Goal: Task Accomplishment & Management: Use online tool/utility

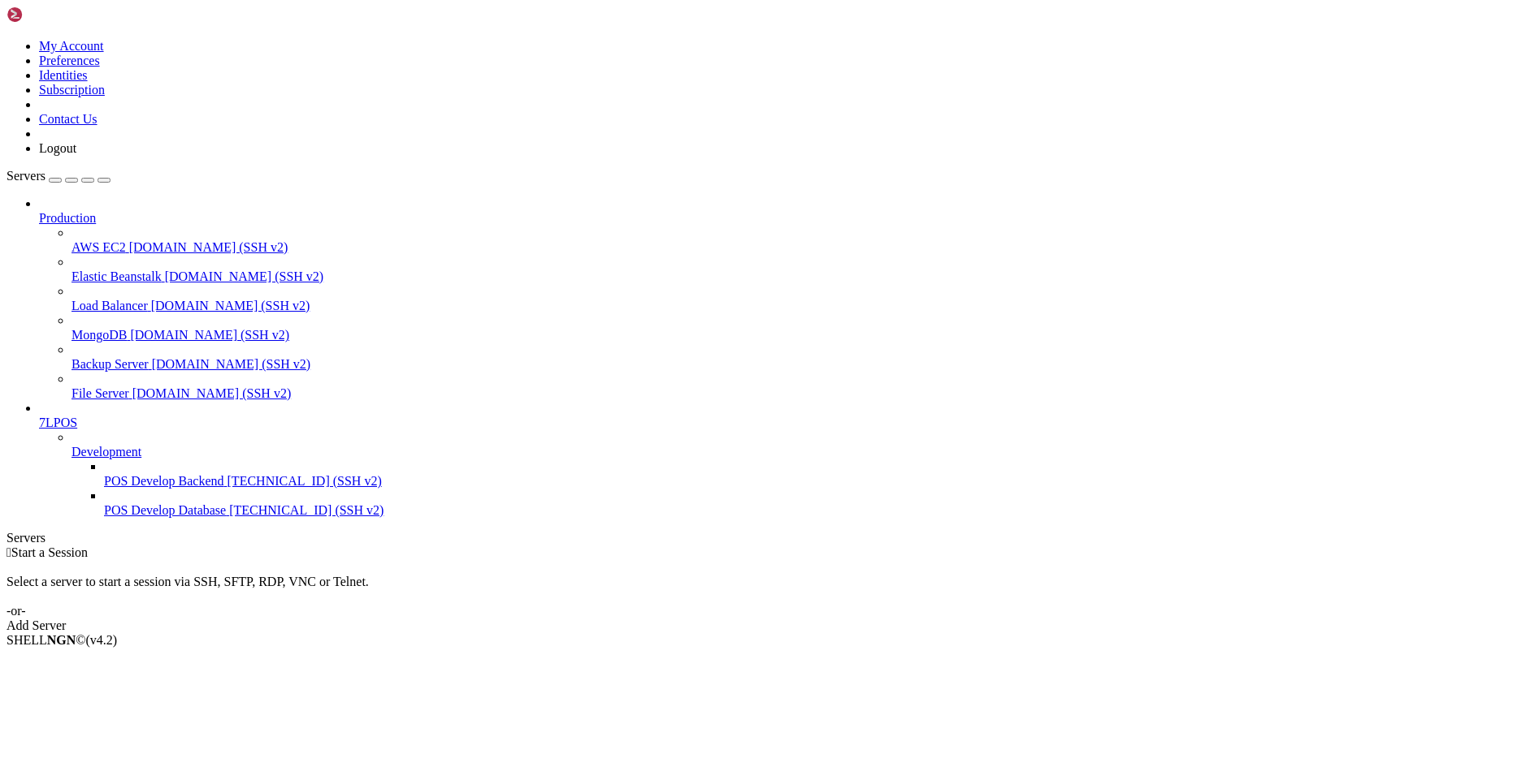
click at [882, 545] on div " Start a Session Select a server to start a session via SSH, SFTP, RDP, VNC or…" at bounding box center [758, 589] width 1503 height 88
click at [612, 545] on div " Start a Session Select a server to start a session via SSH, SFTP, RDP, VNC or…" at bounding box center [758, 589] width 1503 height 88
click at [228, 488] on span "[TECHNICAL_ID] (SSH v2)" at bounding box center [305, 481] width 154 height 14
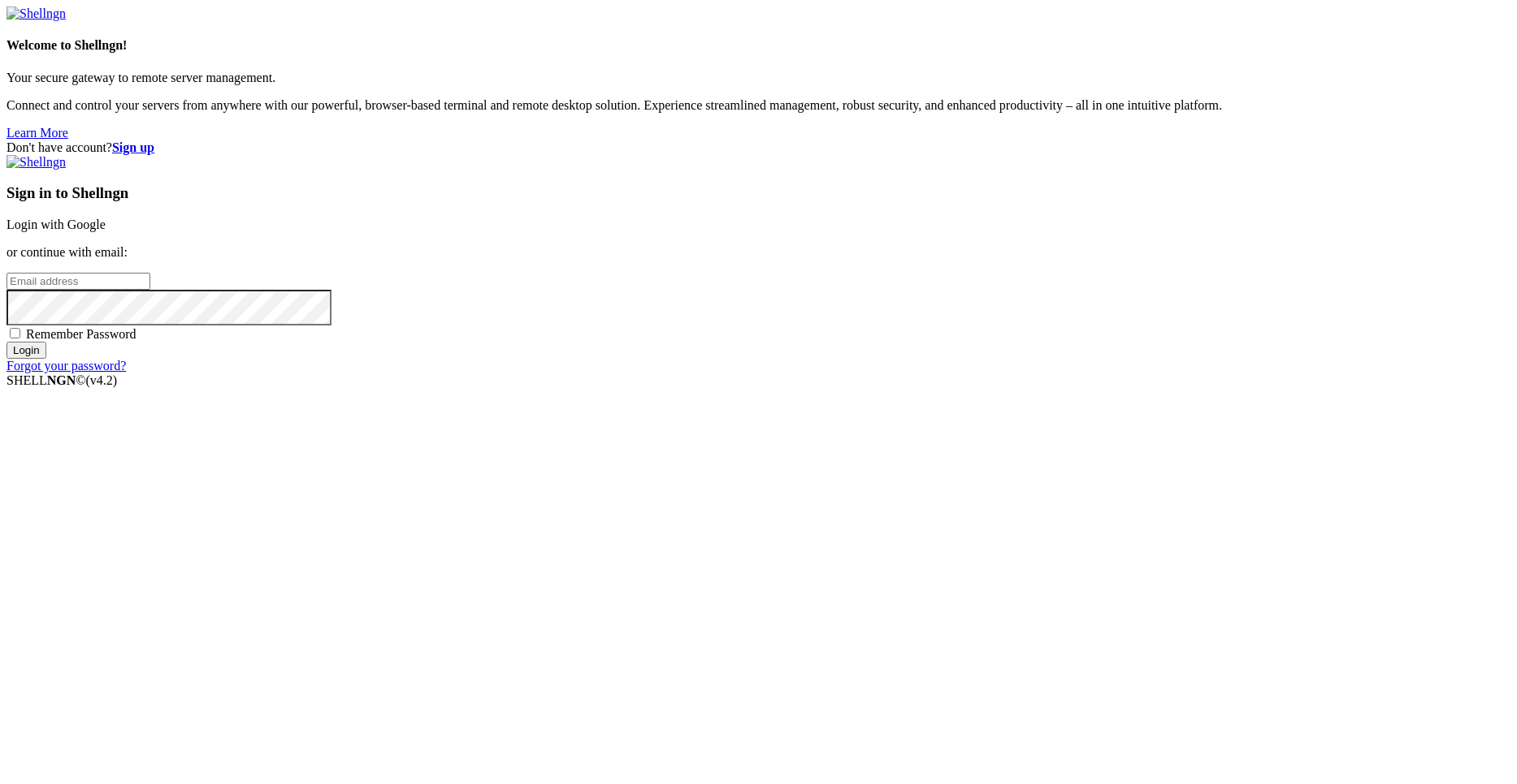
click at [633, 196] on div "Don't have account? Sign up Sign in to Shellngn Login with Google or continue w…" at bounding box center [758, 257] width 1503 height 233
click at [106, 231] on link "Login with Google" at bounding box center [56, 224] width 99 height 14
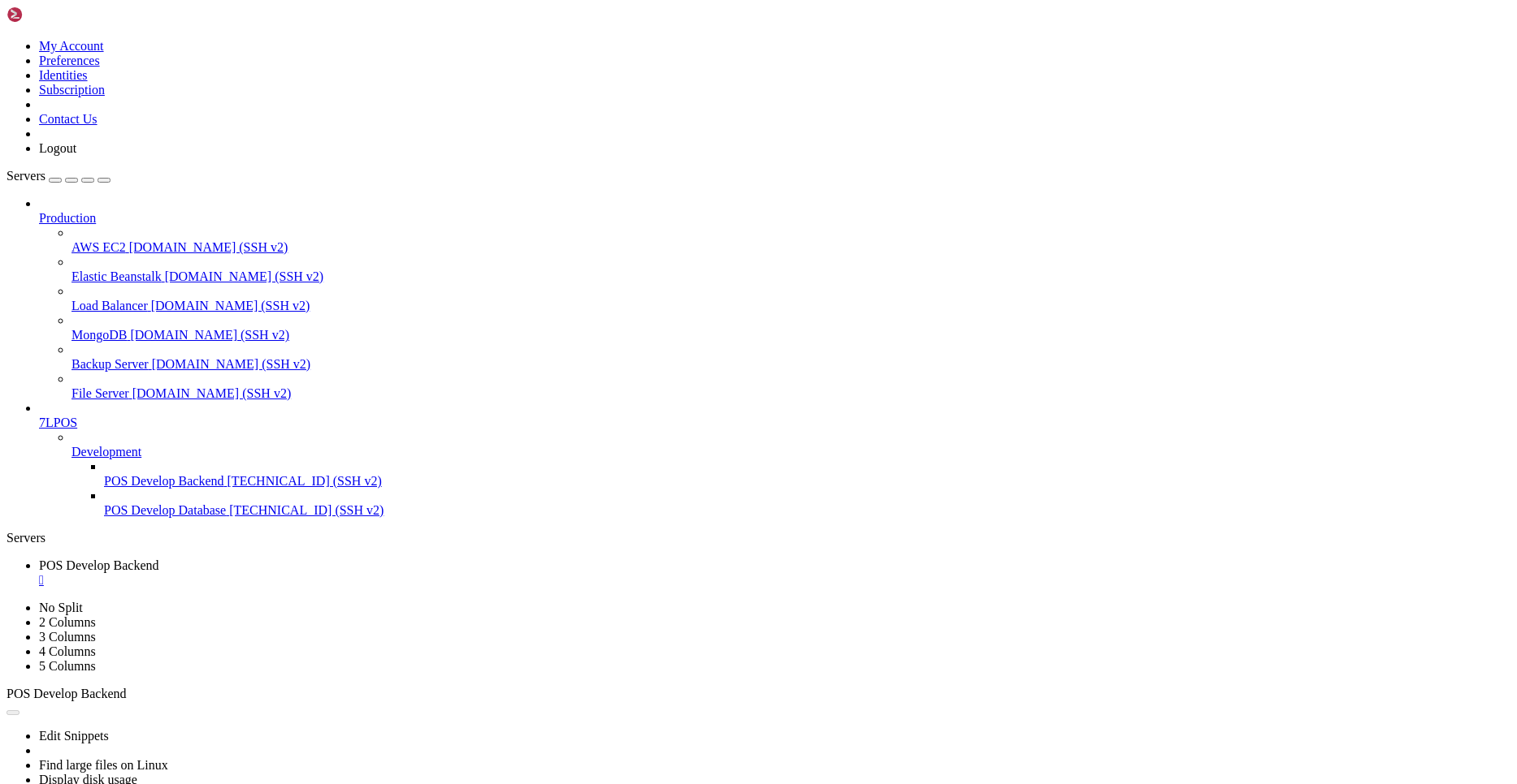
copy x-row "99"
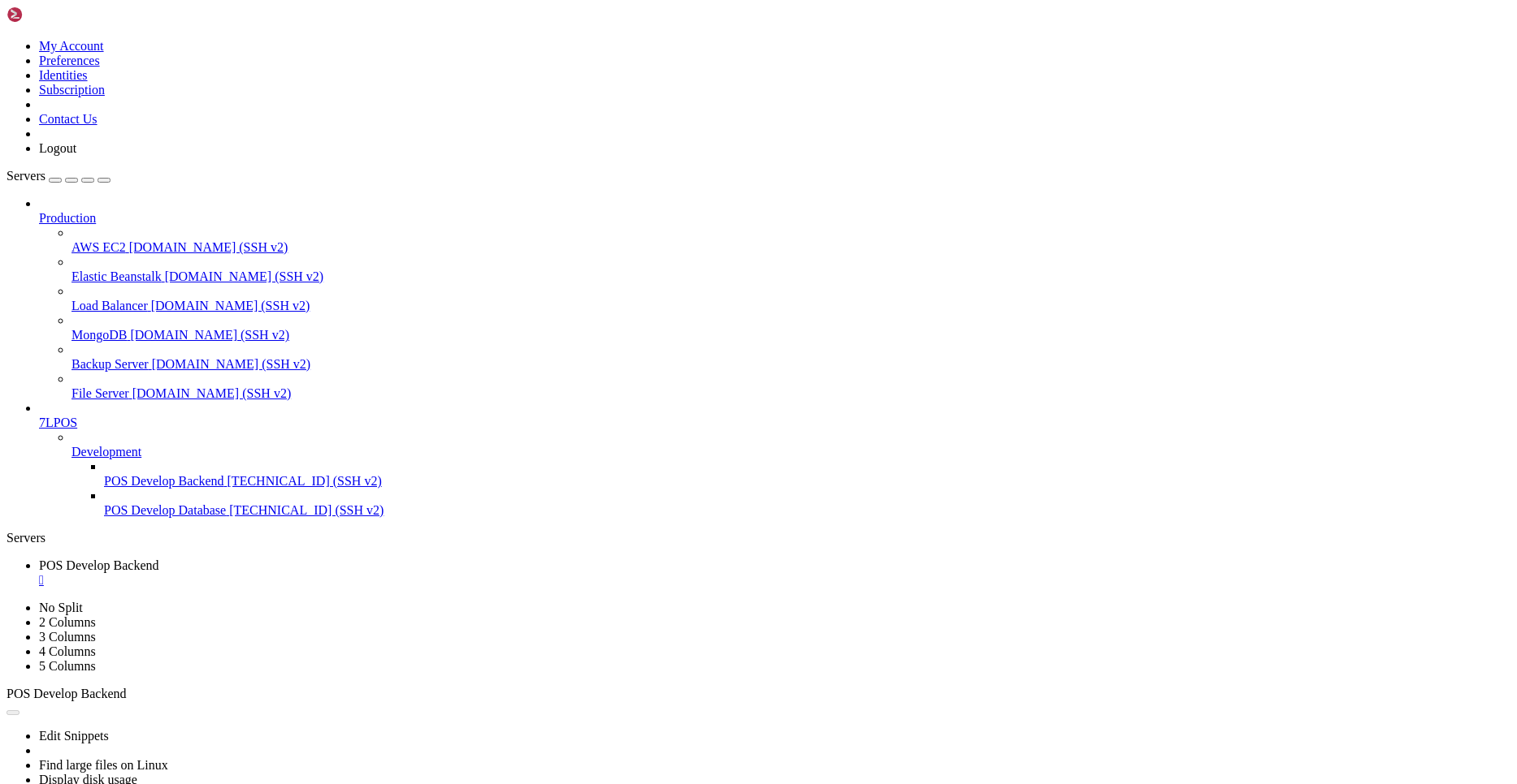
copy x-row "."
copy x-row "87"
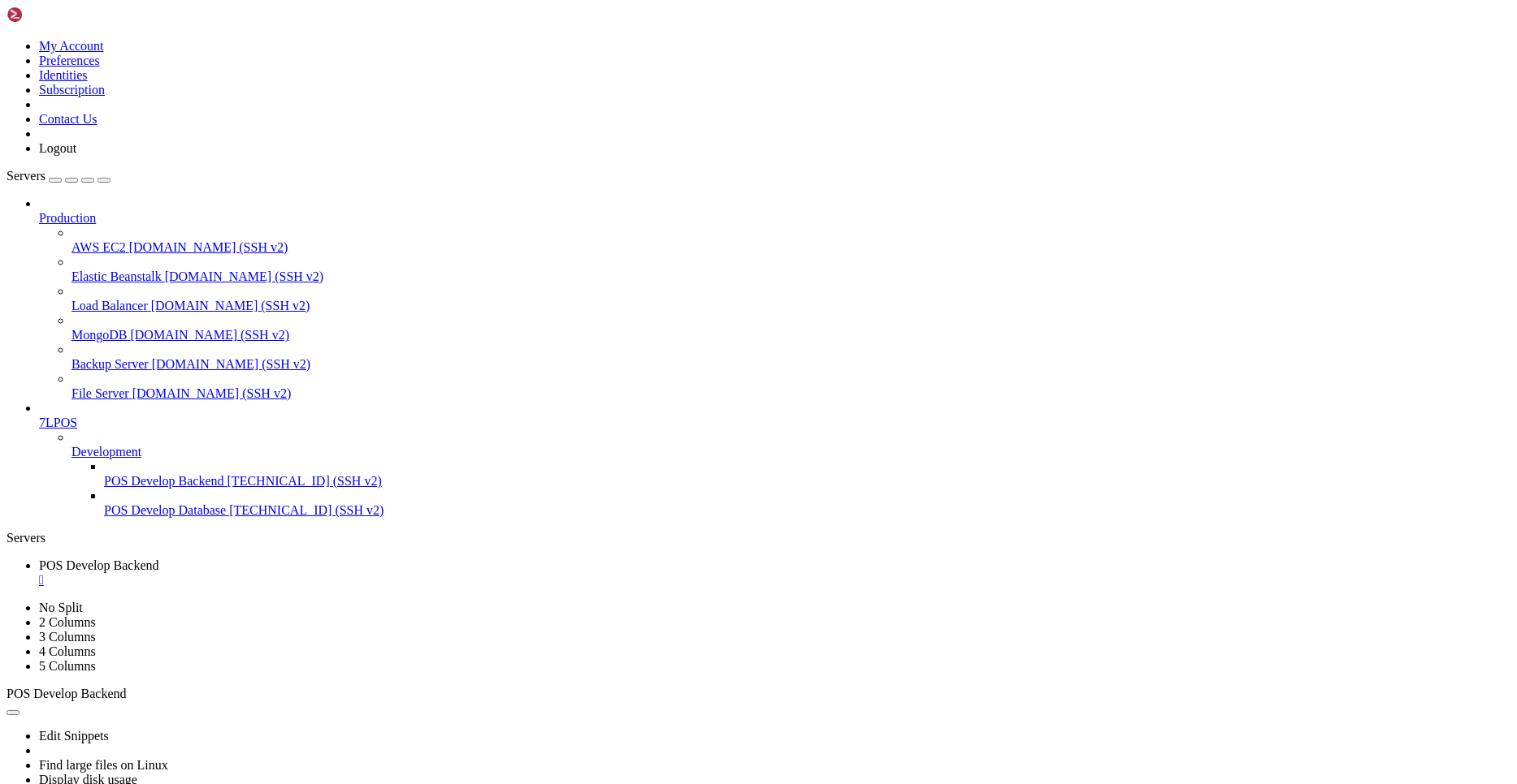
copy x-row "developBackend"
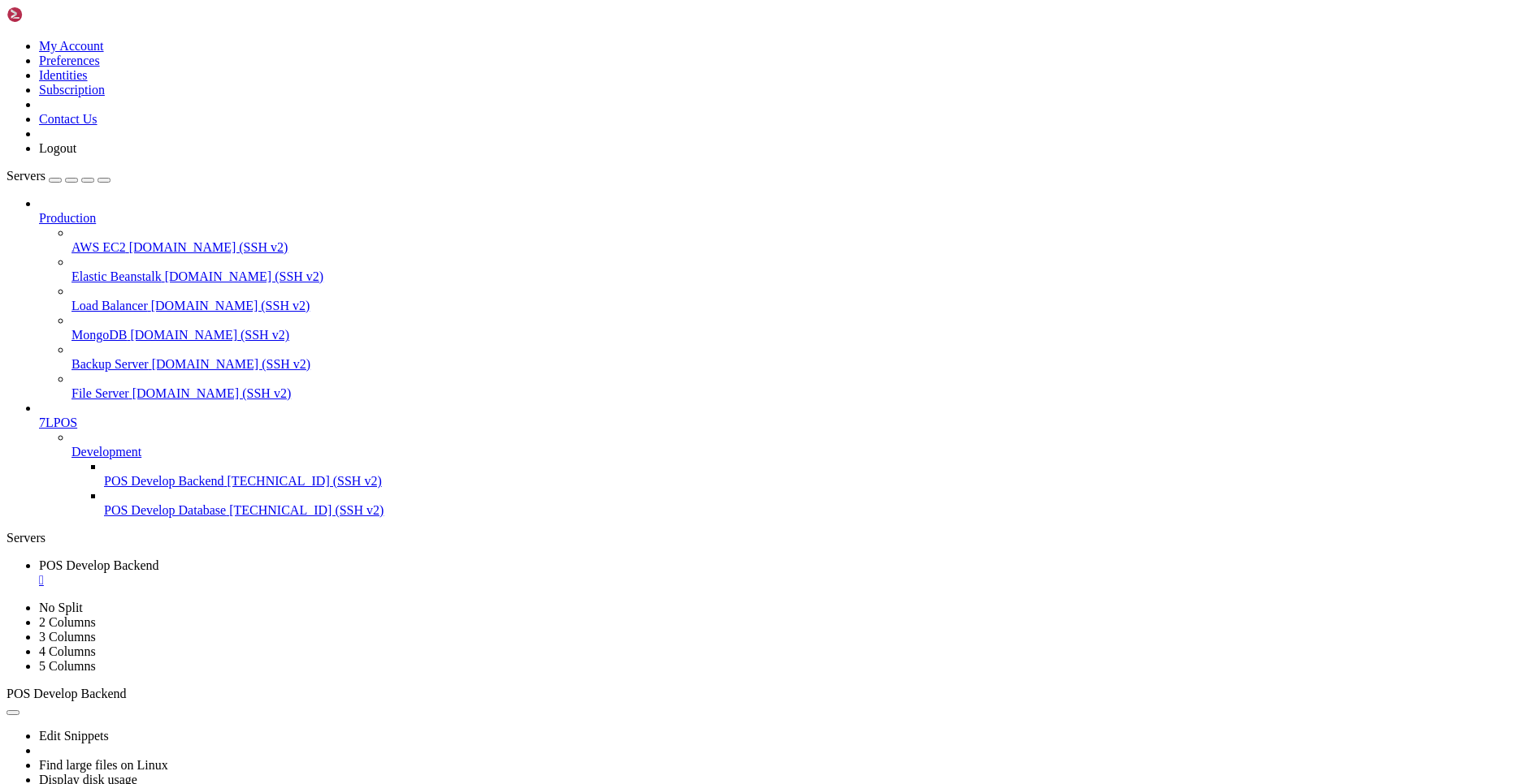
click at [342, 573] on div "" at bounding box center [774, 580] width 1471 height 14
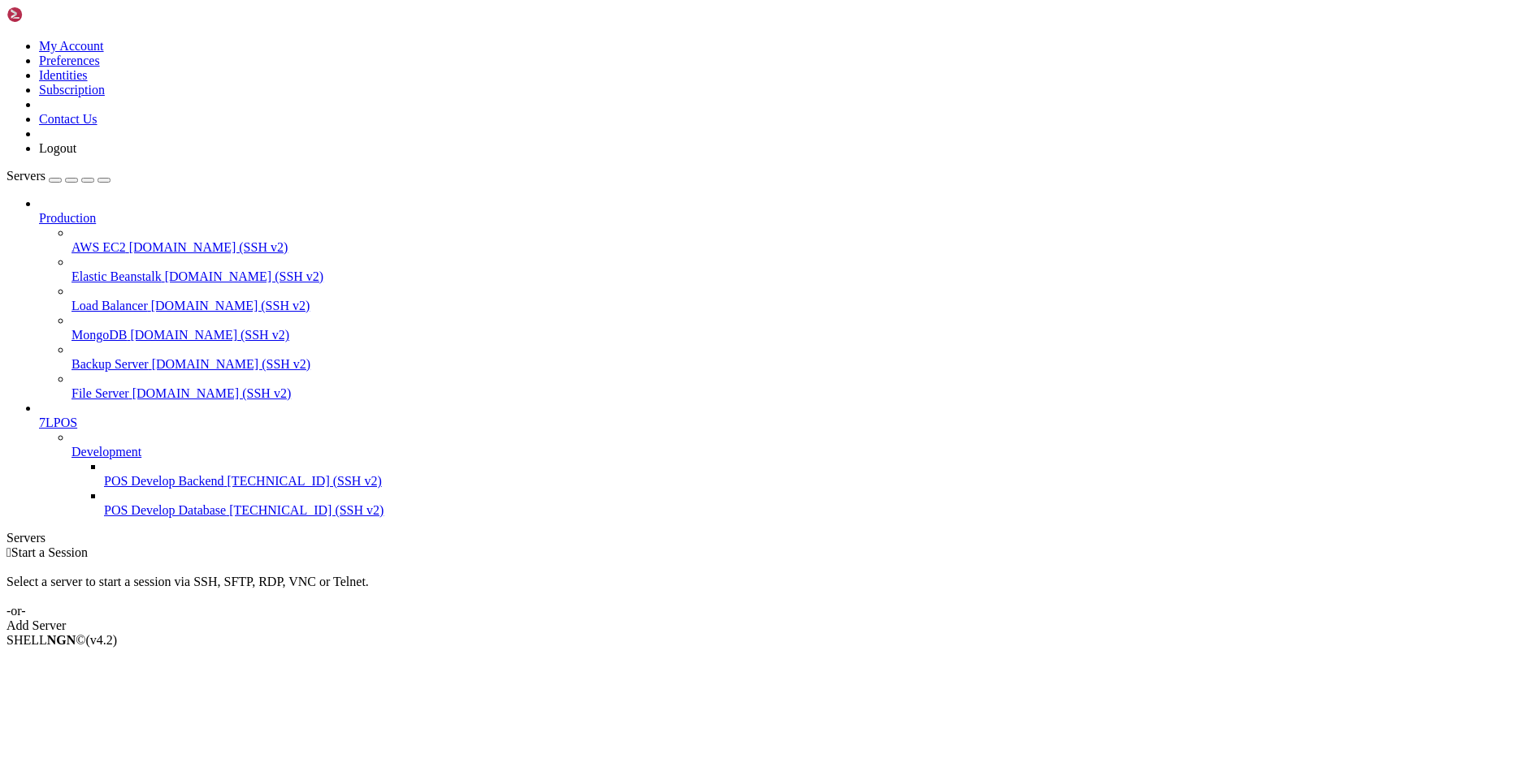
click at [7, 39] on link at bounding box center [7, 39] width 0 height 0
click at [466, 560] on div "Select a server to start a session via SSH, SFTP, RDP, VNC or Telnet. -or-" at bounding box center [758, 589] width 1503 height 58
click at [47, 647] on b "NGN" at bounding box center [62, 640] width 30 height 14
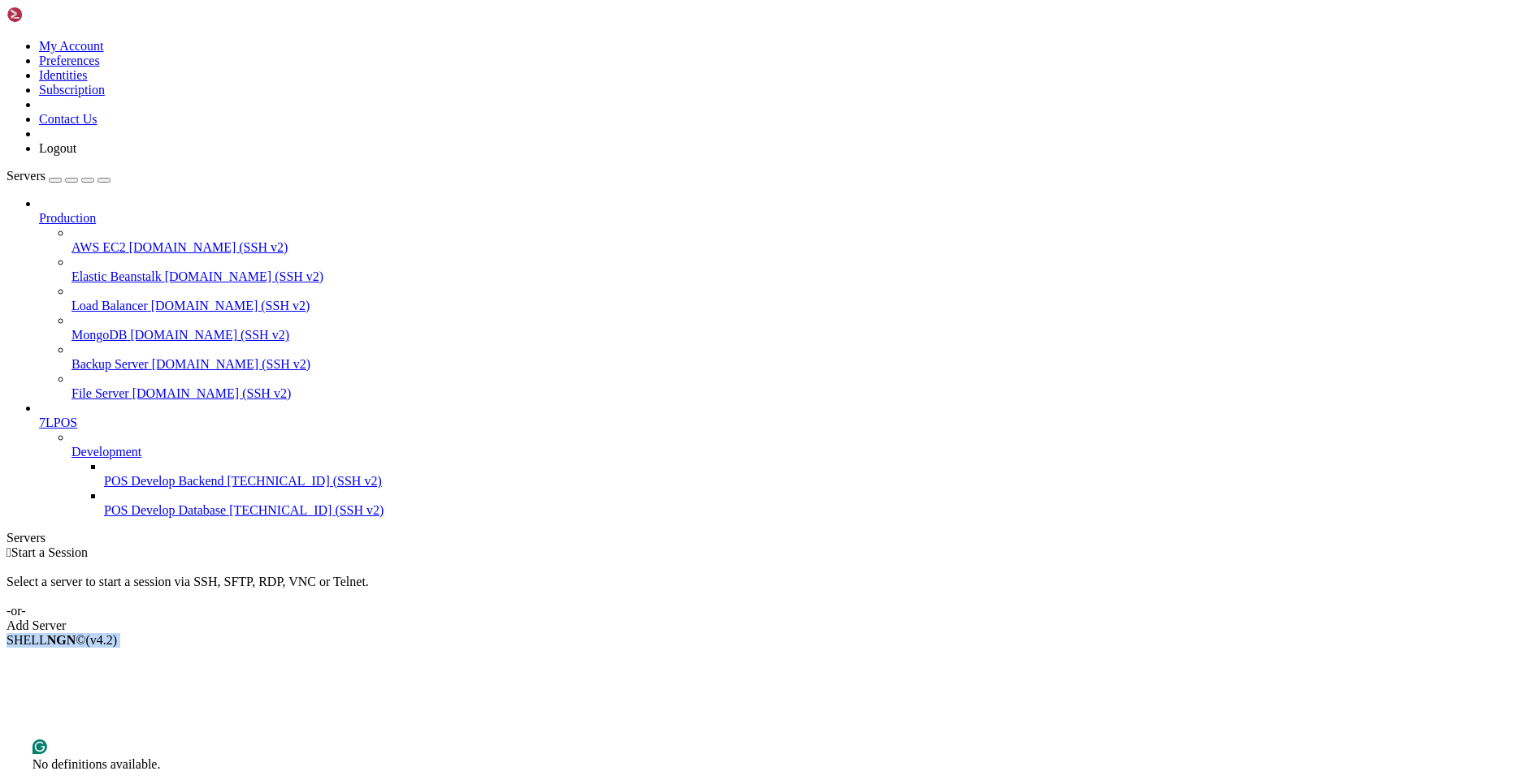
click at [119, 518] on div "Production AWS EC2 [DOMAIN_NAME] (SSH v2) Elastic Beanstalk [DOMAIN_NAME] (SSH …" at bounding box center [758, 357] width 1503 height 322
click at [229, 517] on span "[TECHNICAL_ID] (SSH v2)" at bounding box center [306, 511] width 154 height 14
click at [228, 488] on span "[TECHNICAL_ID] (SSH v2)" at bounding box center [305, 481] width 154 height 14
click at [121, 445] on span "Development" at bounding box center [106, 452] width 69 height 14
click at [174, 386] on link "File Server [DOMAIN_NAME] (SSH v2)" at bounding box center [790, 393] width 1438 height 14
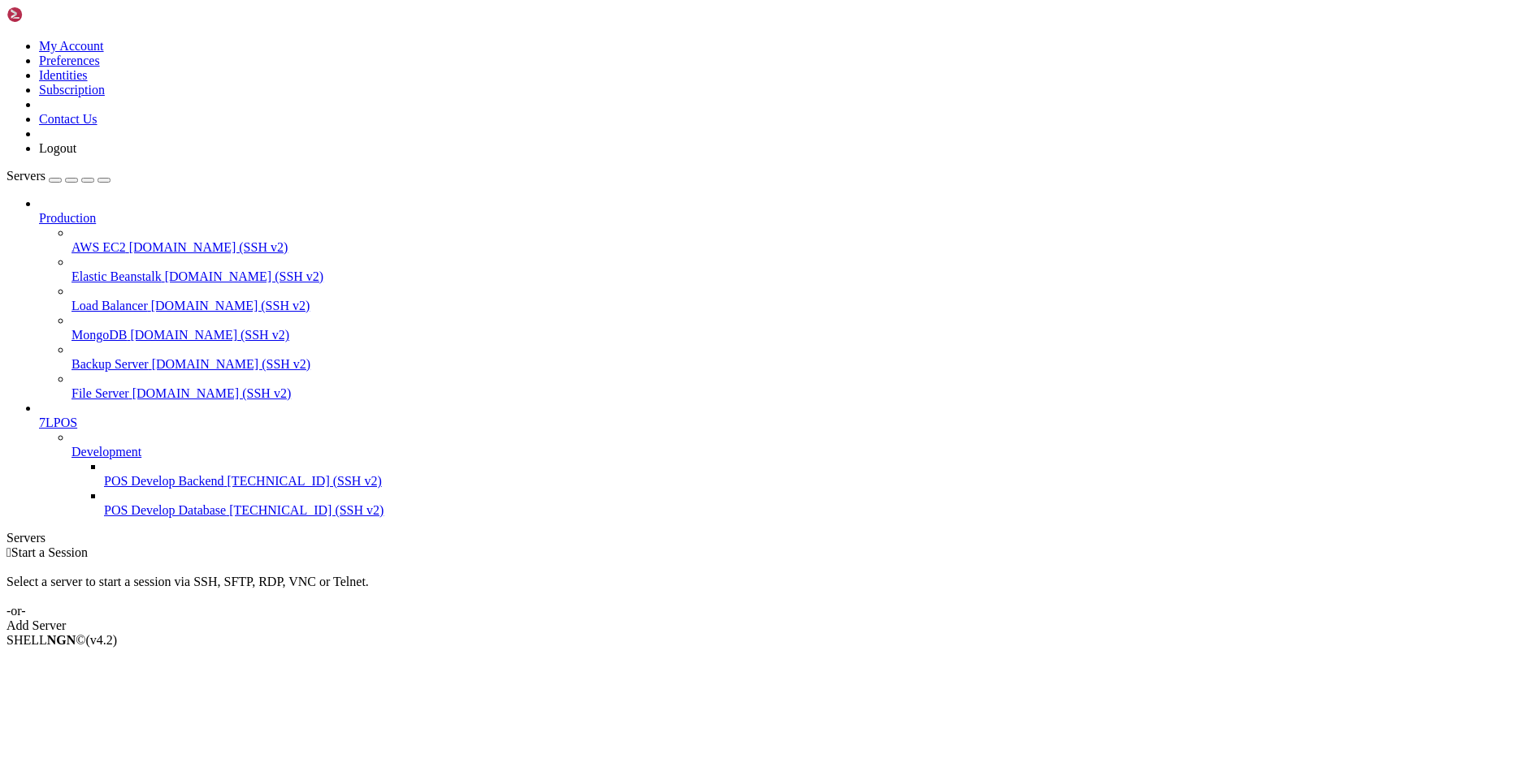
click at [149, 357] on span "Backup Server" at bounding box center [109, 364] width 77 height 14
click at [127, 328] on span "MongoDB" at bounding box center [98, 334] width 55 height 14
click at [148, 299] on span "Load Balancer" at bounding box center [109, 306] width 76 height 14
click at [154, 269] on span "Elastic Beanstalk" at bounding box center [116, 276] width 90 height 14
click at [104, 506] on link "POS Develop Database [TECHNICAL_ID] (SSH v2)" at bounding box center [807, 511] width 1406 height 14
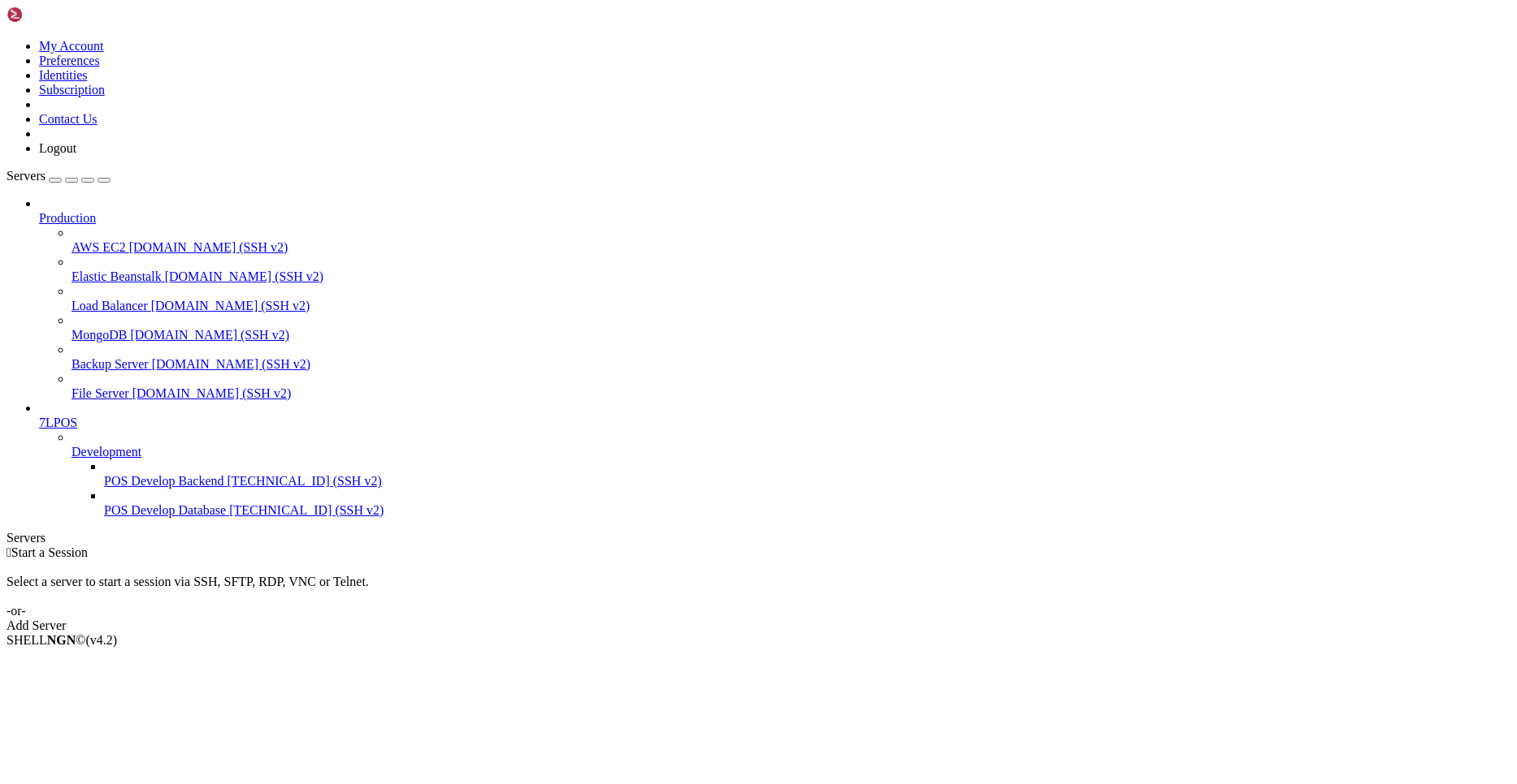
click at [104, 481] on span "POS Develop Backend" at bounding box center [164, 481] width 120 height 14
click at [104, 513] on span "POS Develop Database" at bounding box center [165, 511] width 122 height 14
click at [228, 488] on span "[TECHNICAL_ID] (SSH v2)" at bounding box center [305, 481] width 154 height 14
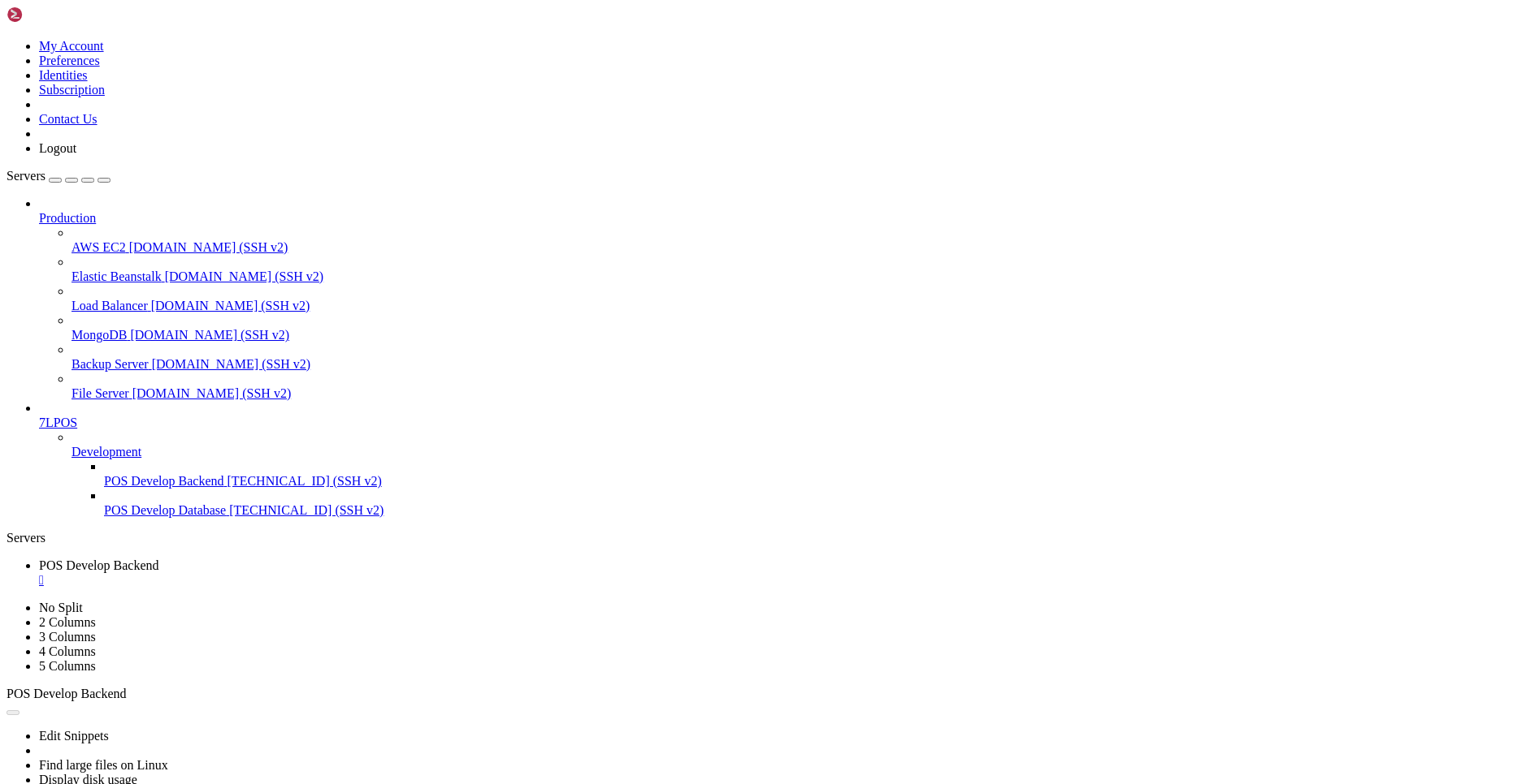
click at [104, 516] on span "POS Develop Database" at bounding box center [165, 511] width 122 height 14
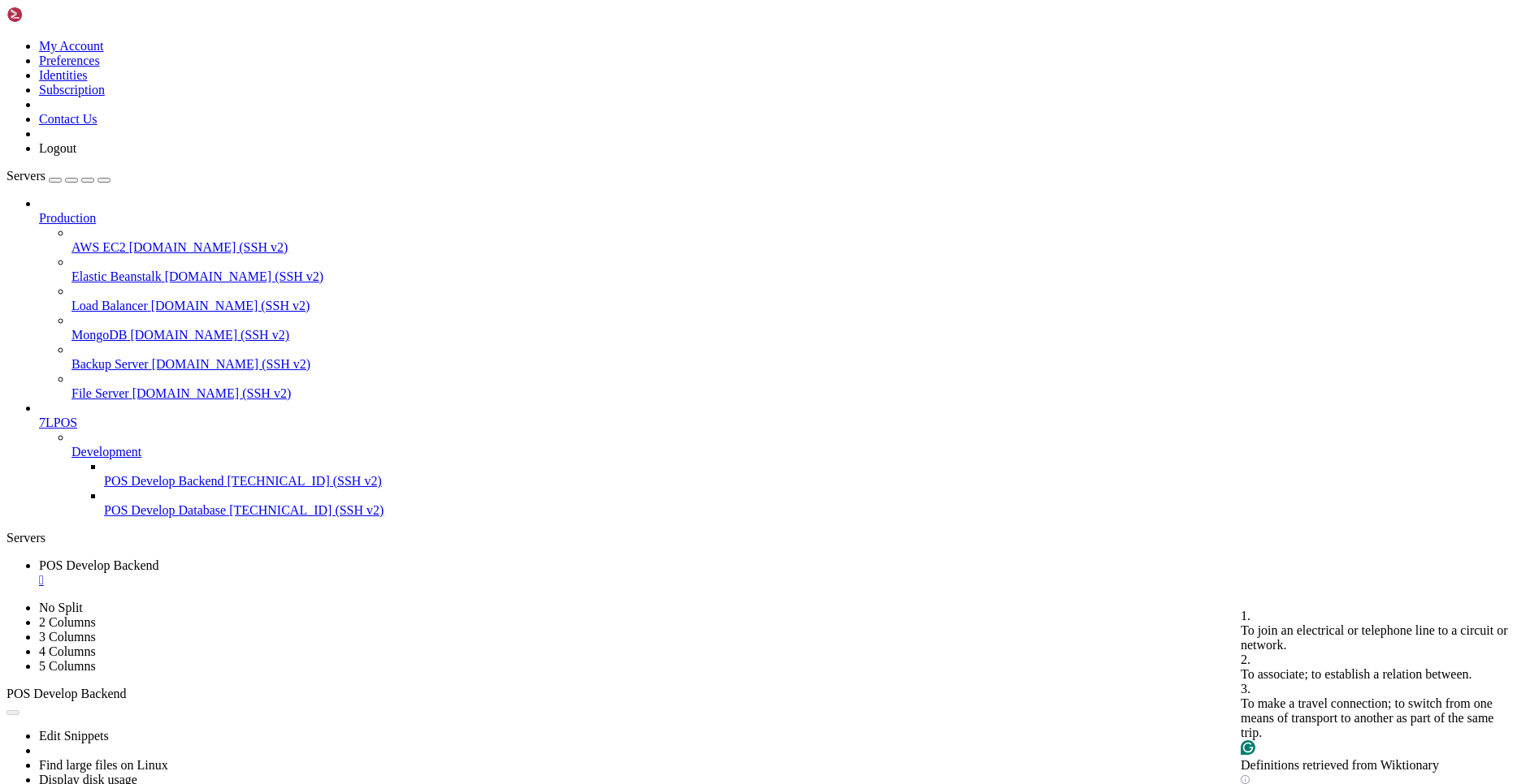
click at [342, 573] on div "" at bounding box center [774, 580] width 1471 height 14
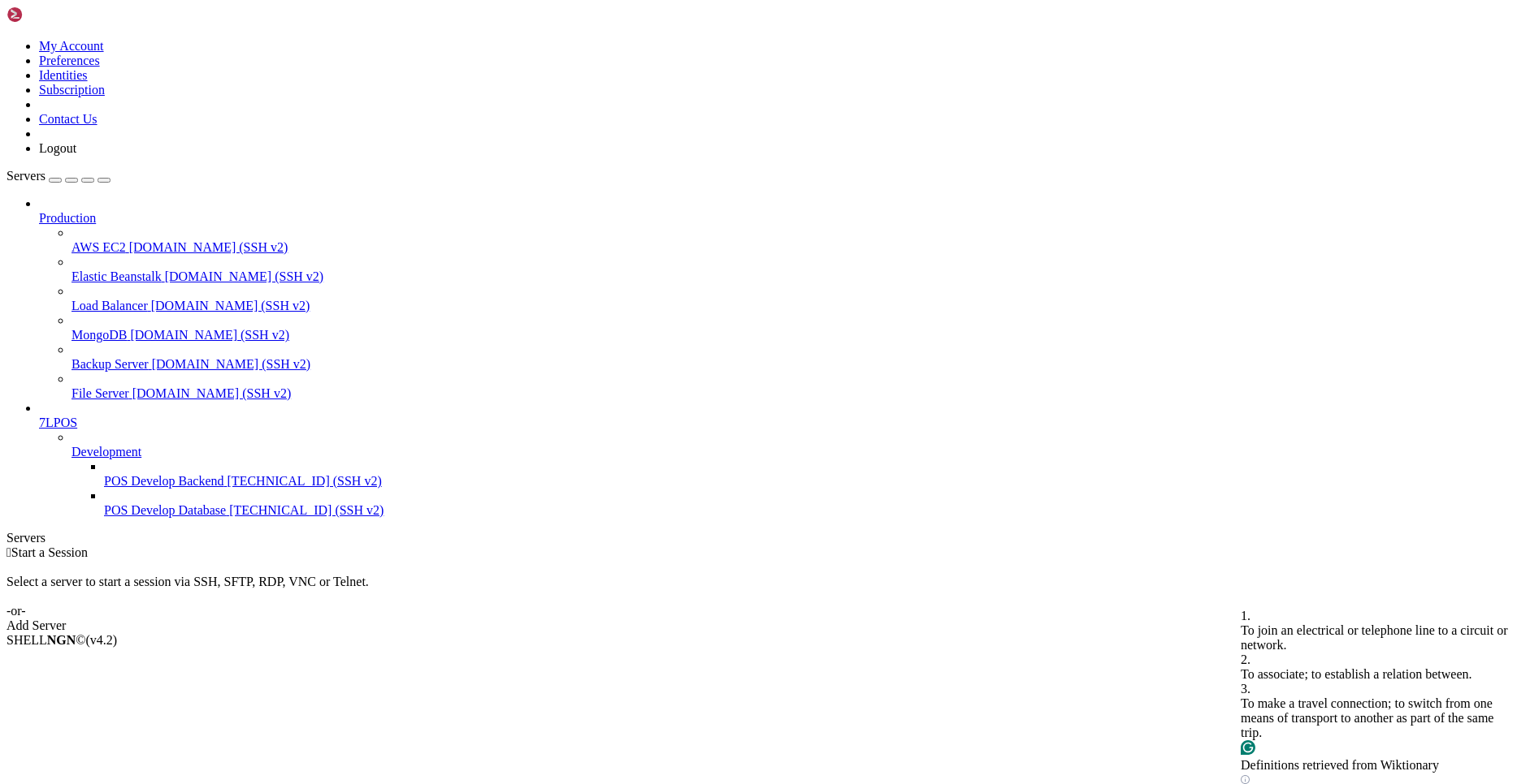
click at [64, 518] on div "Production AWS EC2 [DOMAIN_NAME] (SSH v2) Elastic Beanstalk [DOMAIN_NAME] (SSH …" at bounding box center [758, 357] width 1503 height 322
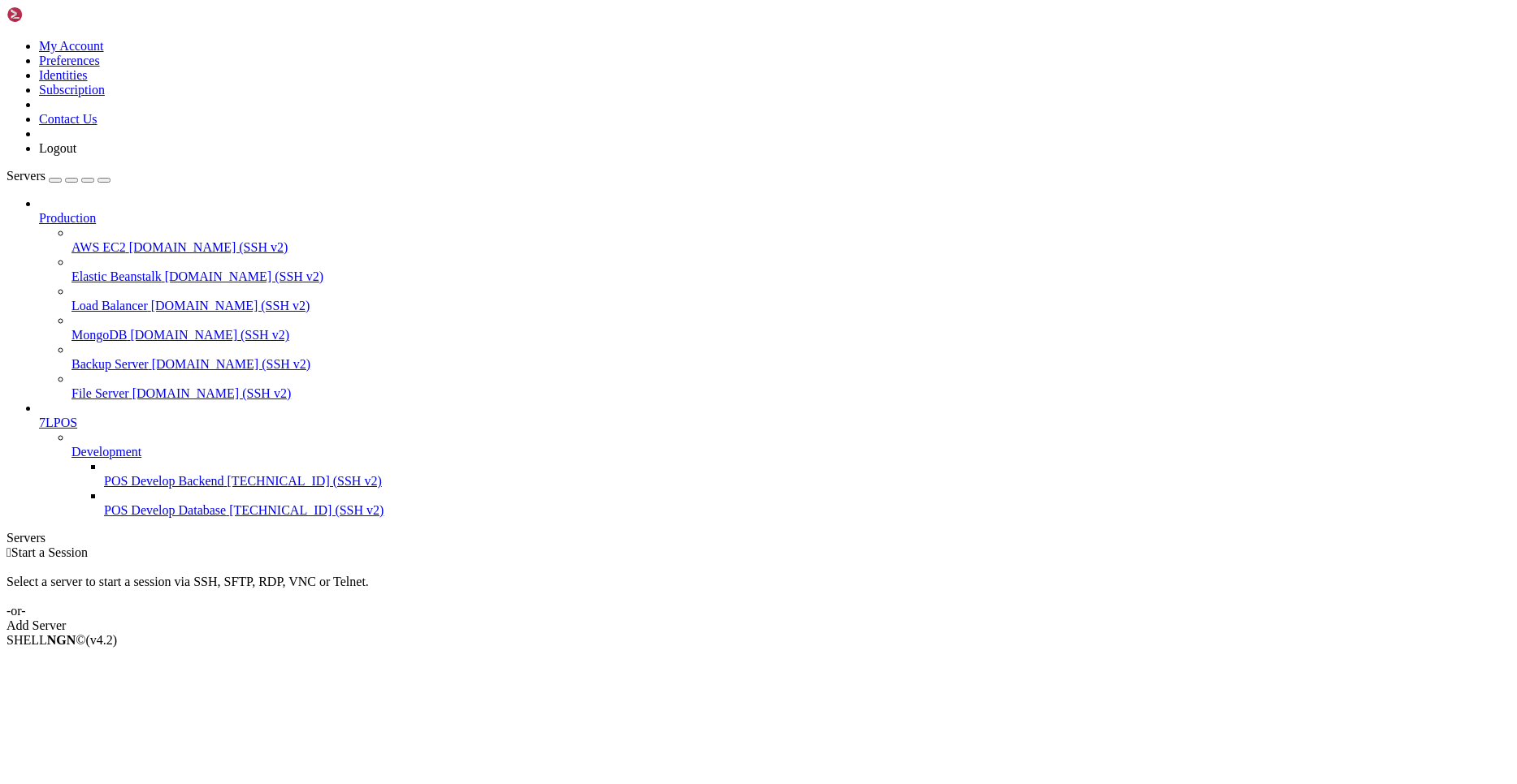
click at [82, 240] on span "AWS EC2" at bounding box center [98, 247] width 54 height 14
click at [88, 269] on span "Elastic Beanstalk" at bounding box center [116, 276] width 90 height 14
click at [90, 299] on span "Load Balancer" at bounding box center [109, 306] width 76 height 14
click at [90, 328] on span "MongoDB" at bounding box center [98, 334] width 55 height 14
click at [91, 357] on span "Backup Server" at bounding box center [109, 364] width 77 height 14
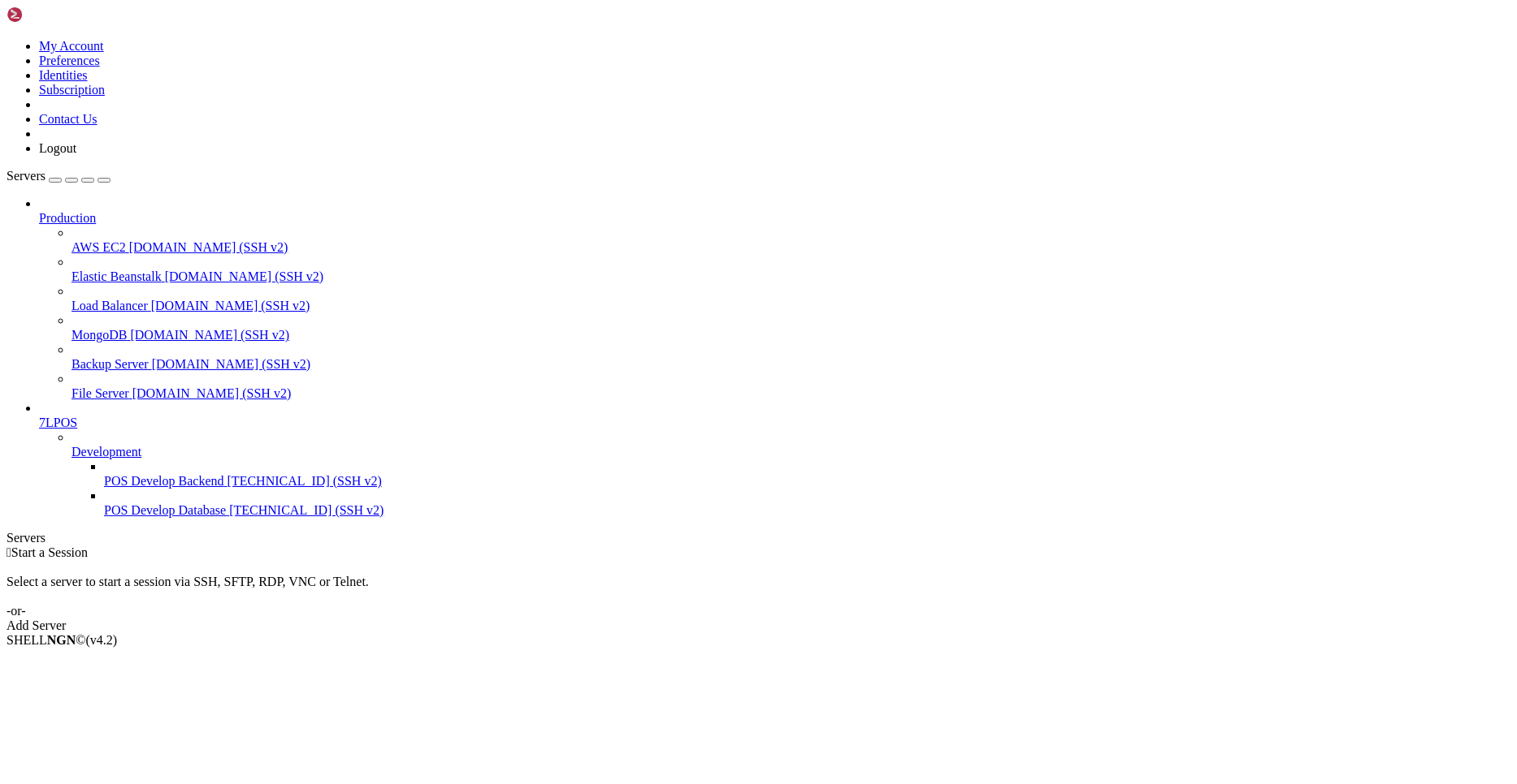
click at [132, 386] on span "[DOMAIN_NAME] (SSH v2)" at bounding box center [212, 393] width 159 height 14
click at [71, 180] on div "button" at bounding box center [71, 180] width 0 height 0
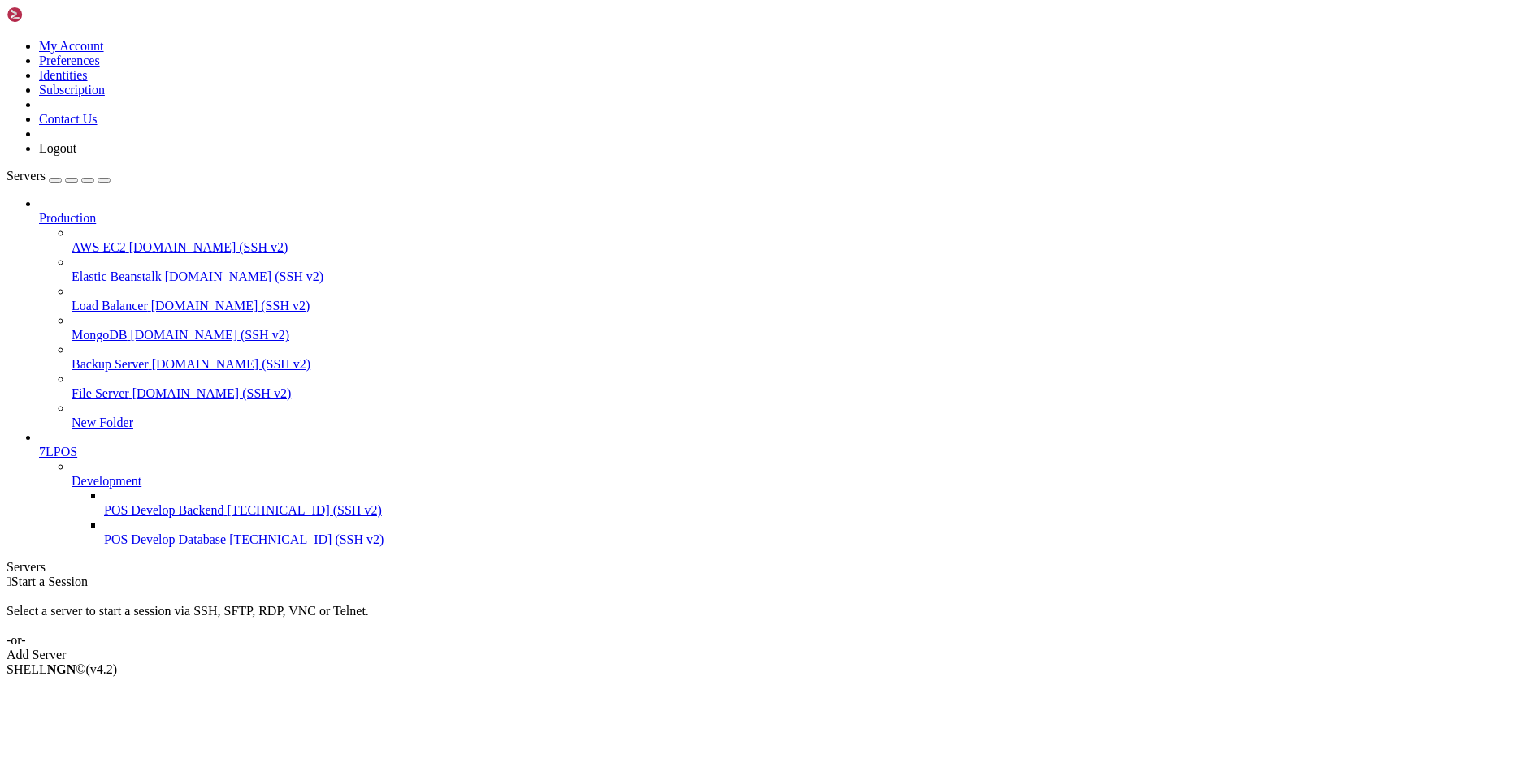
click at [133, 416] on span "New Folder" at bounding box center [102, 422] width 62 height 14
click at [73, 783] on span "Delete" at bounding box center [56, 799] width 34 height 14
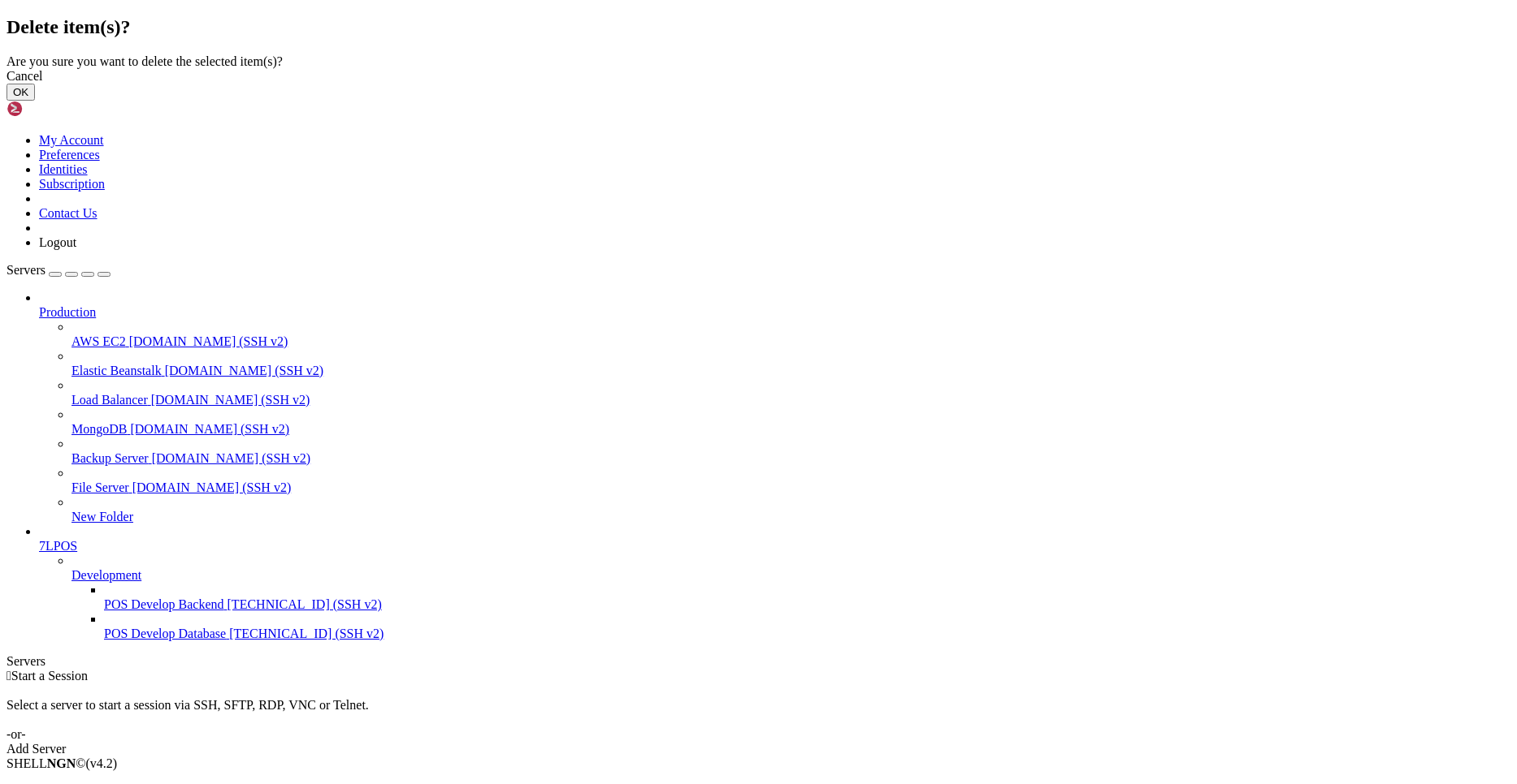
click at [35, 101] on button "OK" at bounding box center [21, 92] width 29 height 17
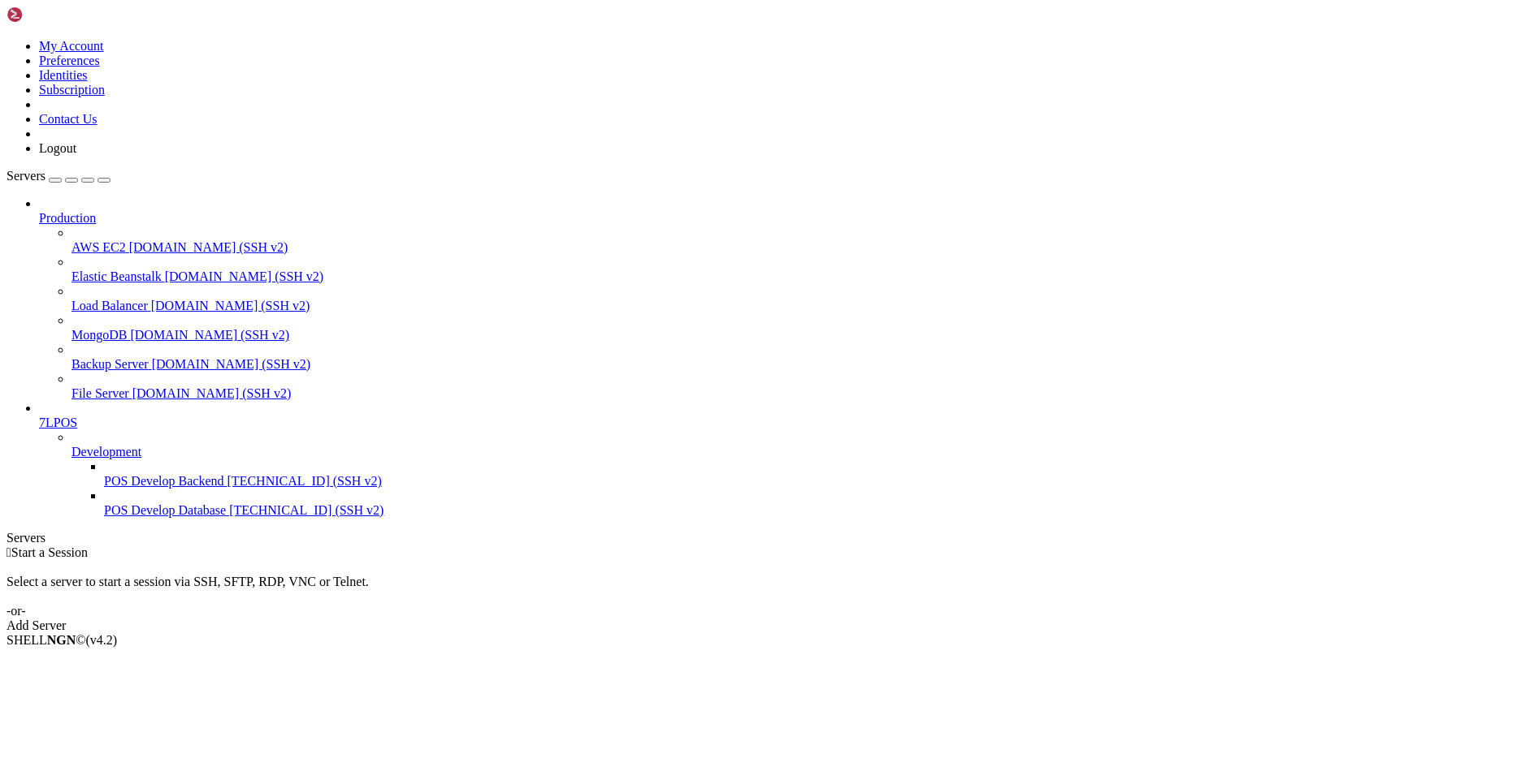
click at [106, 386] on span "File Server" at bounding box center [100, 393] width 58 height 14
click at [109, 357] on span "Backup Server" at bounding box center [109, 364] width 77 height 14
click at [130, 328] on span "[DOMAIN_NAME] (SSH v2)" at bounding box center [209, 334] width 159 height 14
click at [119, 299] on span "Load Balancer" at bounding box center [109, 306] width 76 height 14
click at [119, 269] on link "Elastic Beanstalk [DOMAIN_NAME] (SSH v2)" at bounding box center [790, 276] width 1438 height 14
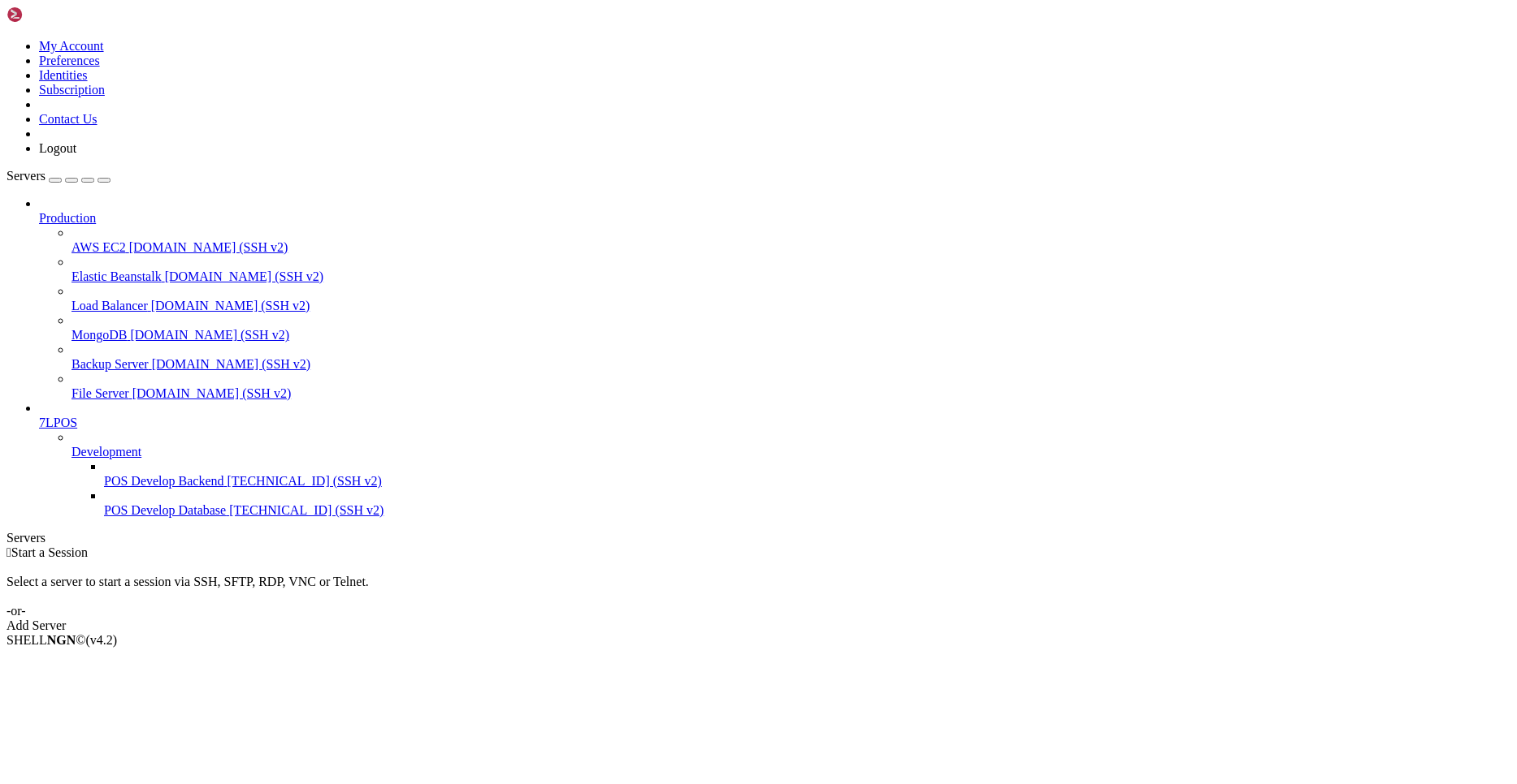
click at [119, 211] on link "Production" at bounding box center [774, 218] width 1471 height 14
click at [117, 240] on span "AWS EC2" at bounding box center [98, 247] width 54 height 14
click at [113, 269] on span "Elastic Beanstalk" at bounding box center [116, 276] width 90 height 14
click at [108, 299] on span "Load Balancer" at bounding box center [109, 306] width 76 height 14
click at [86, 328] on link "MongoDB [DOMAIN_NAME] (SSH v2)" at bounding box center [790, 334] width 1438 height 14
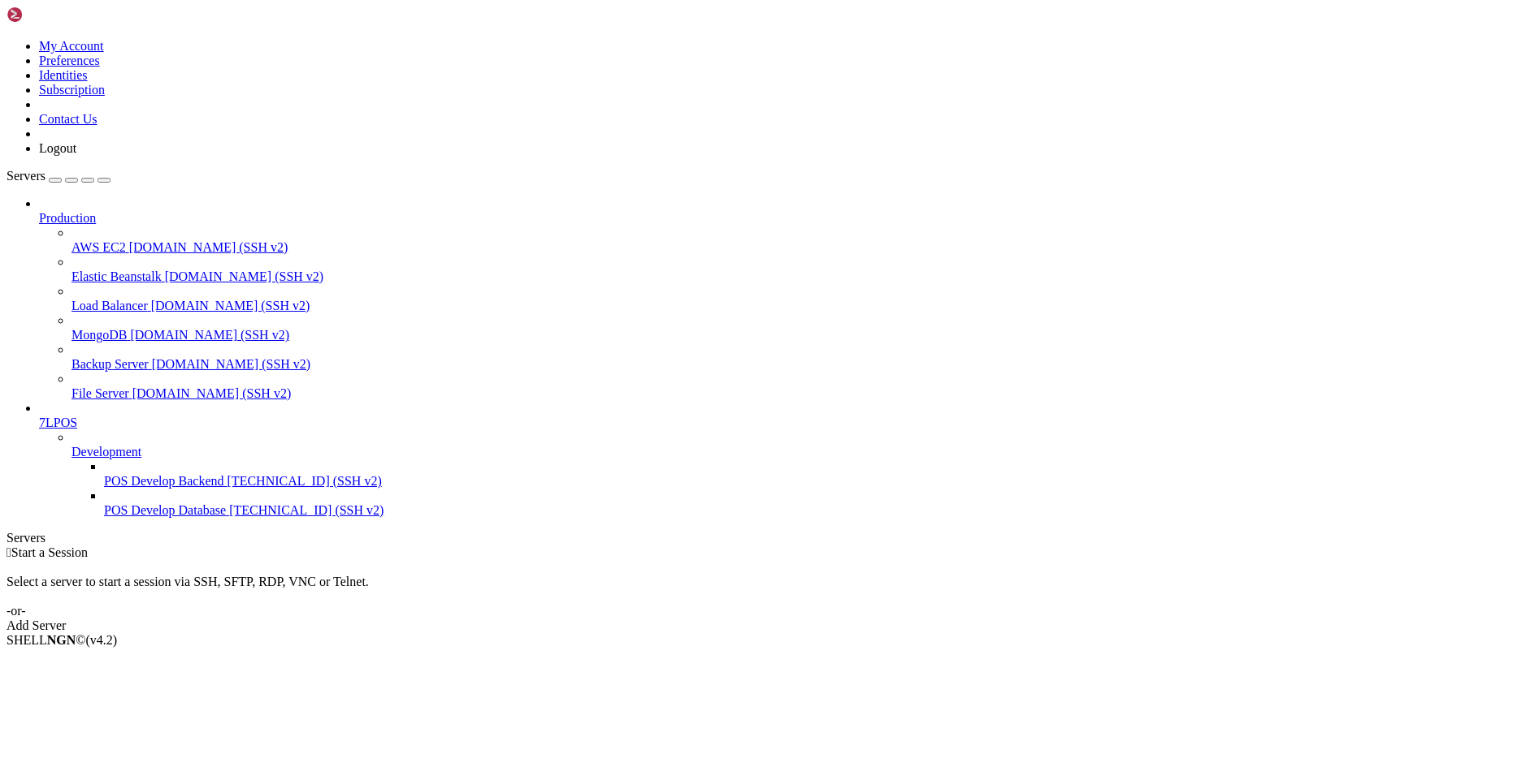
click at [152, 357] on span "[DOMAIN_NAME] (SSH v2)" at bounding box center [231, 364] width 159 height 14
drag, startPoint x: 105, startPoint y: 109, endPoint x: 105, endPoint y: 130, distance: 21.0
click at [105, 211] on link "Production" at bounding box center [774, 218] width 1471 height 14
click at [103, 240] on span "AWS EC2" at bounding box center [98, 247] width 54 height 14
click at [101, 269] on span "Elastic Beanstalk" at bounding box center [116, 276] width 90 height 14
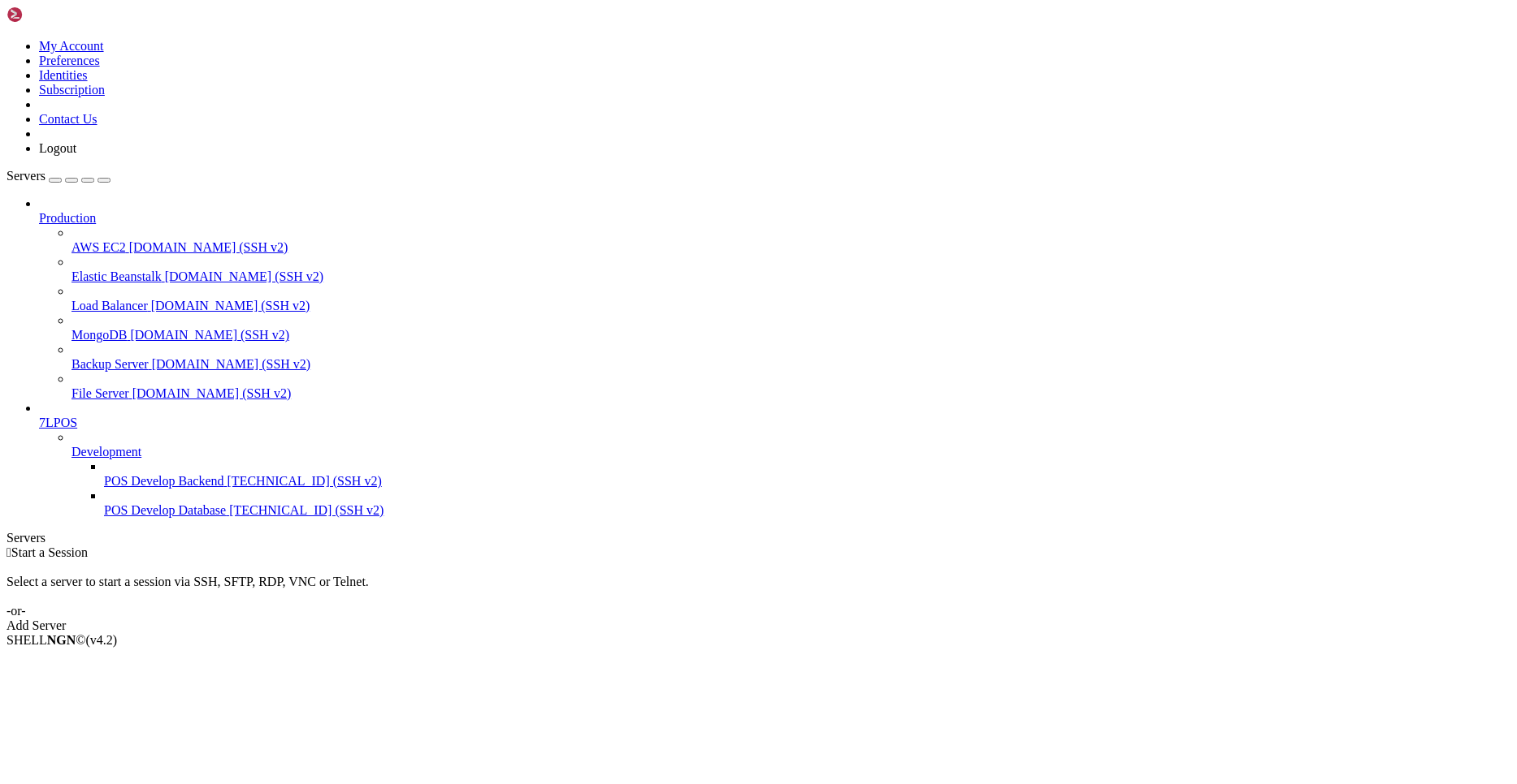
click at [151, 299] on span "[DOMAIN_NAME] (SSH v2)" at bounding box center [230, 306] width 159 height 14
click at [101, 328] on span "MongoDB" at bounding box center [98, 334] width 55 height 14
click at [108, 357] on span "Backup Server" at bounding box center [109, 364] width 77 height 14
click at [117, 416] on link "7LPOS" at bounding box center [774, 422] width 1471 height 14
click at [132, 386] on span "[DOMAIN_NAME] (SSH v2)" at bounding box center [212, 393] width 159 height 14
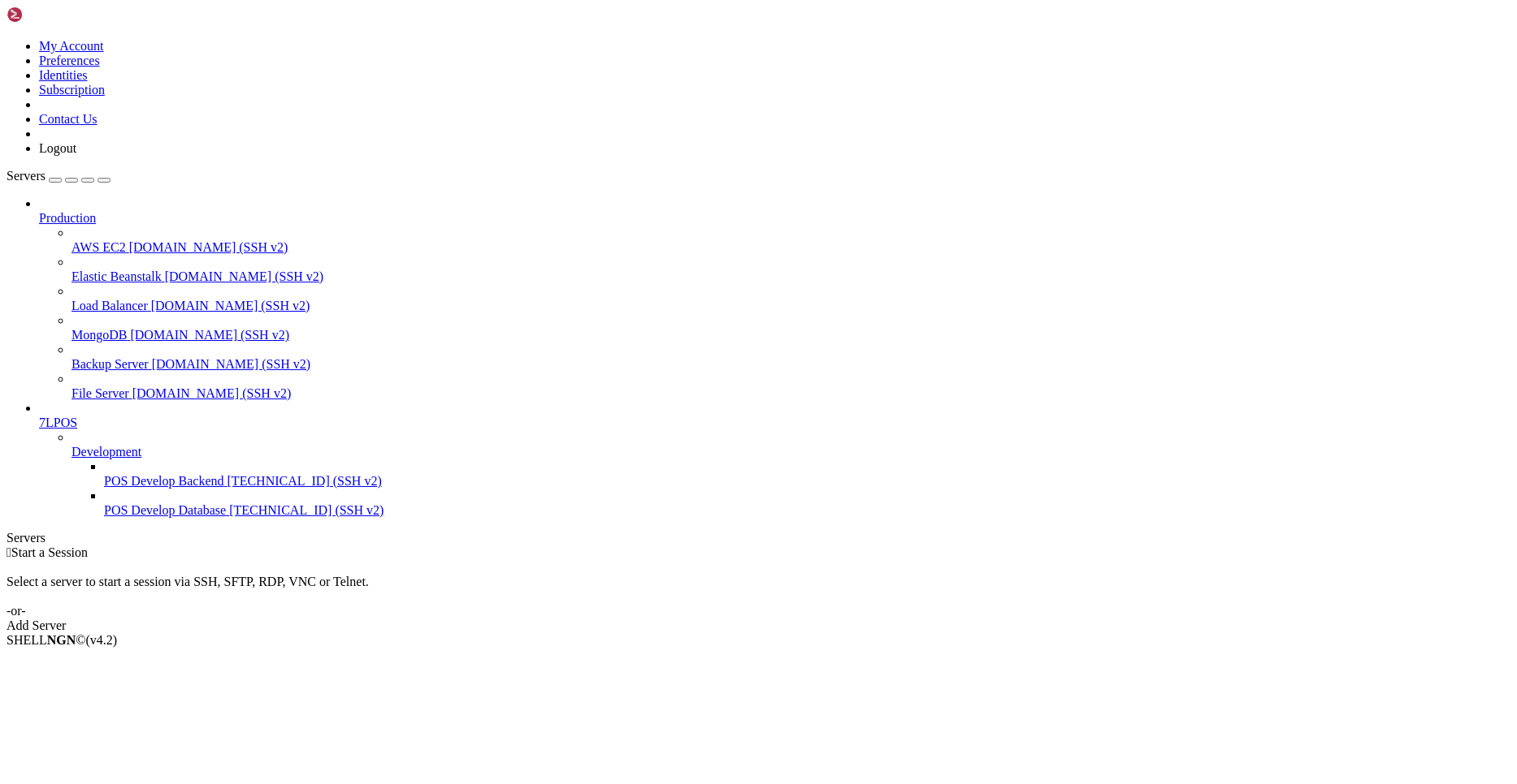
click at [112, 478] on span "POS Develop Backend" at bounding box center [164, 481] width 120 height 14
click at [112, 517] on span "POS Develop Database" at bounding box center [165, 511] width 122 height 14
click at [713, 545] on div " Start a Session Select a server to start a session via SSH, SFTP, RDP, VNC or…" at bounding box center [758, 589] width 1503 height 88
click at [174, 474] on span "POS Develop Backend" at bounding box center [164, 481] width 120 height 14
click at [149, 357] on span "Backup Server" at bounding box center [109, 364] width 77 height 14
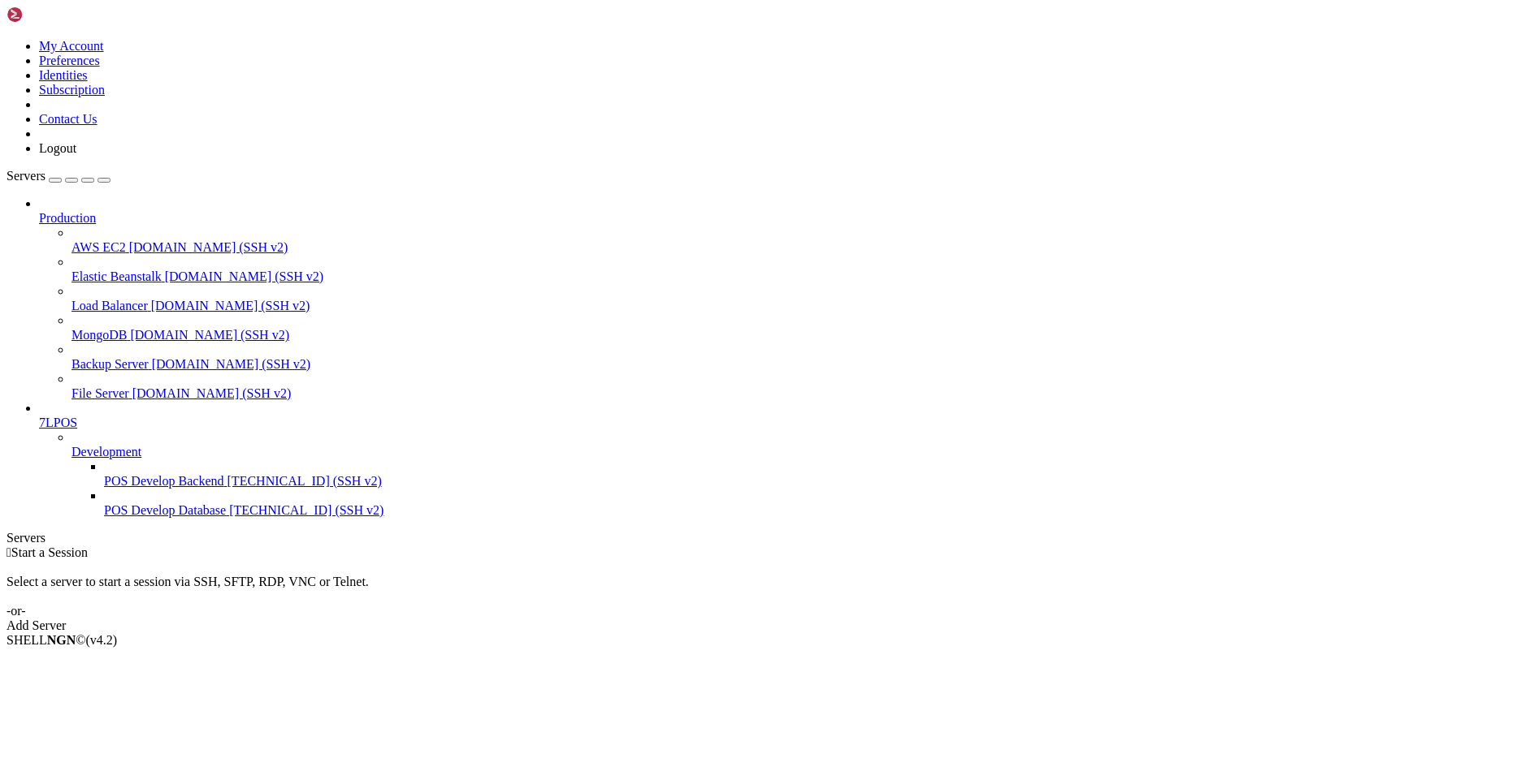
click at [149, 386] on link "File Server [DOMAIN_NAME] (SSH v2)" at bounding box center [790, 393] width 1438 height 14
click at [140, 240] on span "[DOMAIN_NAME] (SSH v2)" at bounding box center [208, 247] width 159 height 14
click at [187, 763] on li "Delete" at bounding box center [113, 770] width 148 height 14
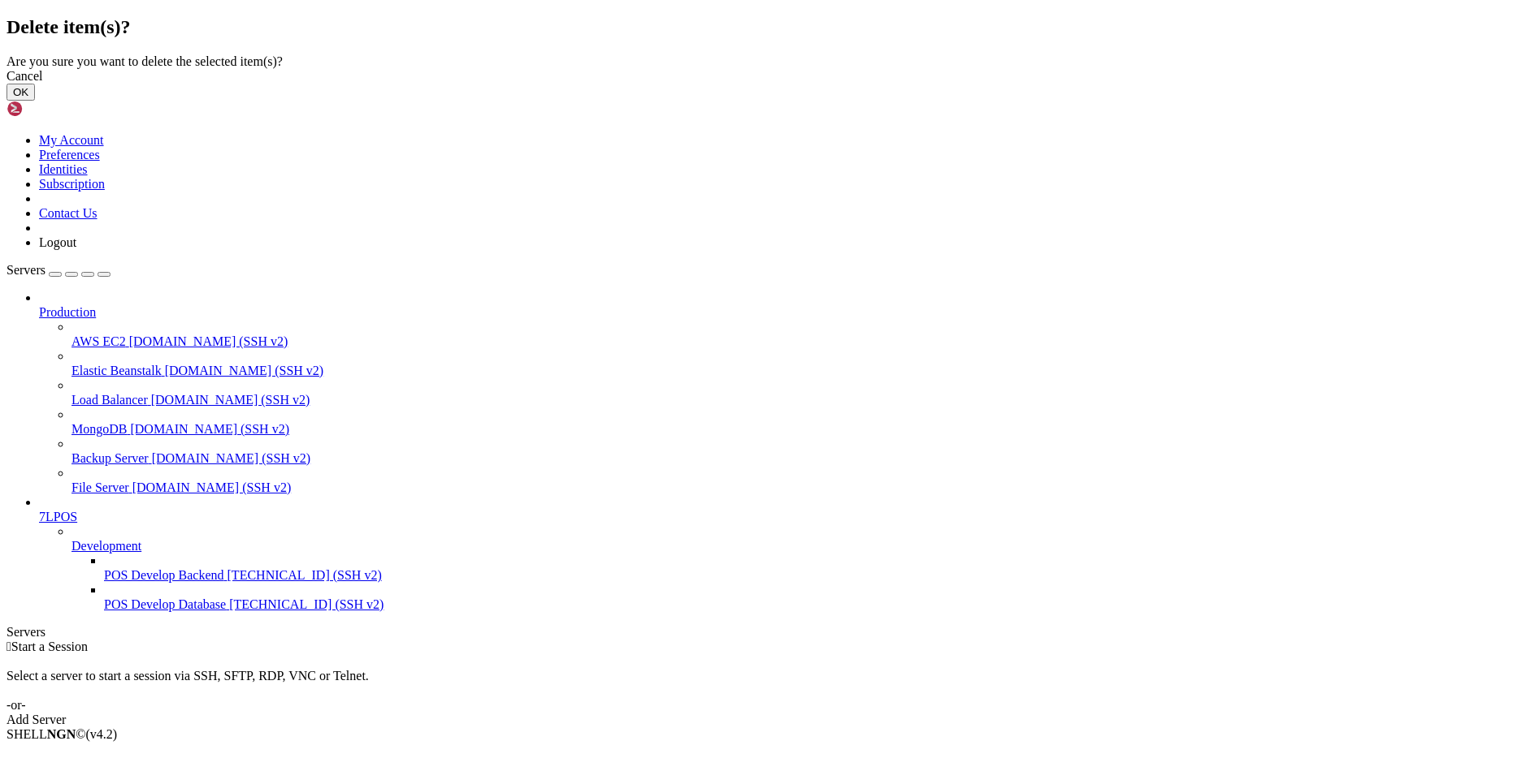
click at [35, 101] on button "OK" at bounding box center [21, 92] width 29 height 17
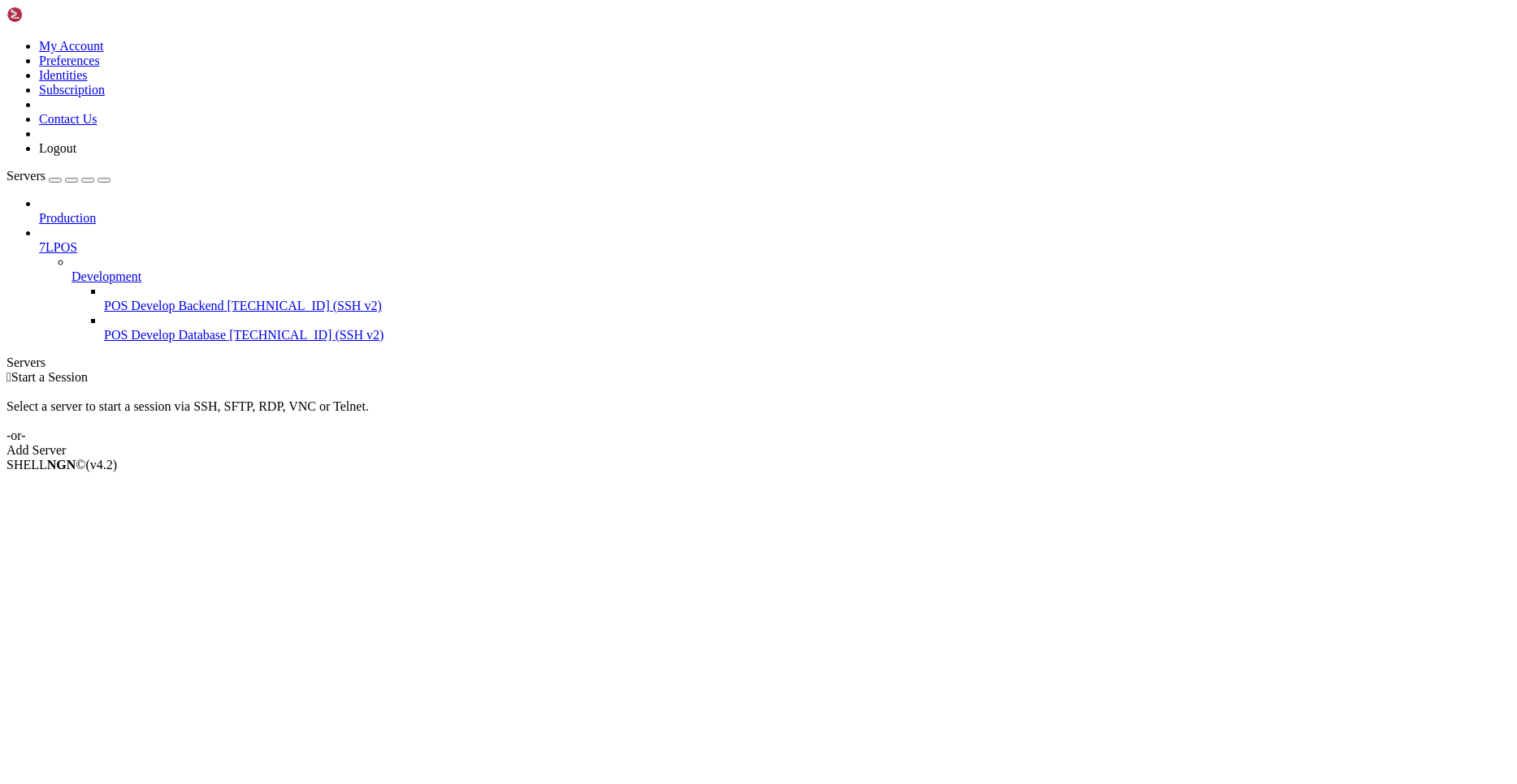
click at [117, 269] on span "Development" at bounding box center [106, 276] width 69 height 14
click at [71, 269] on icon at bounding box center [71, 269] width 0 height 0
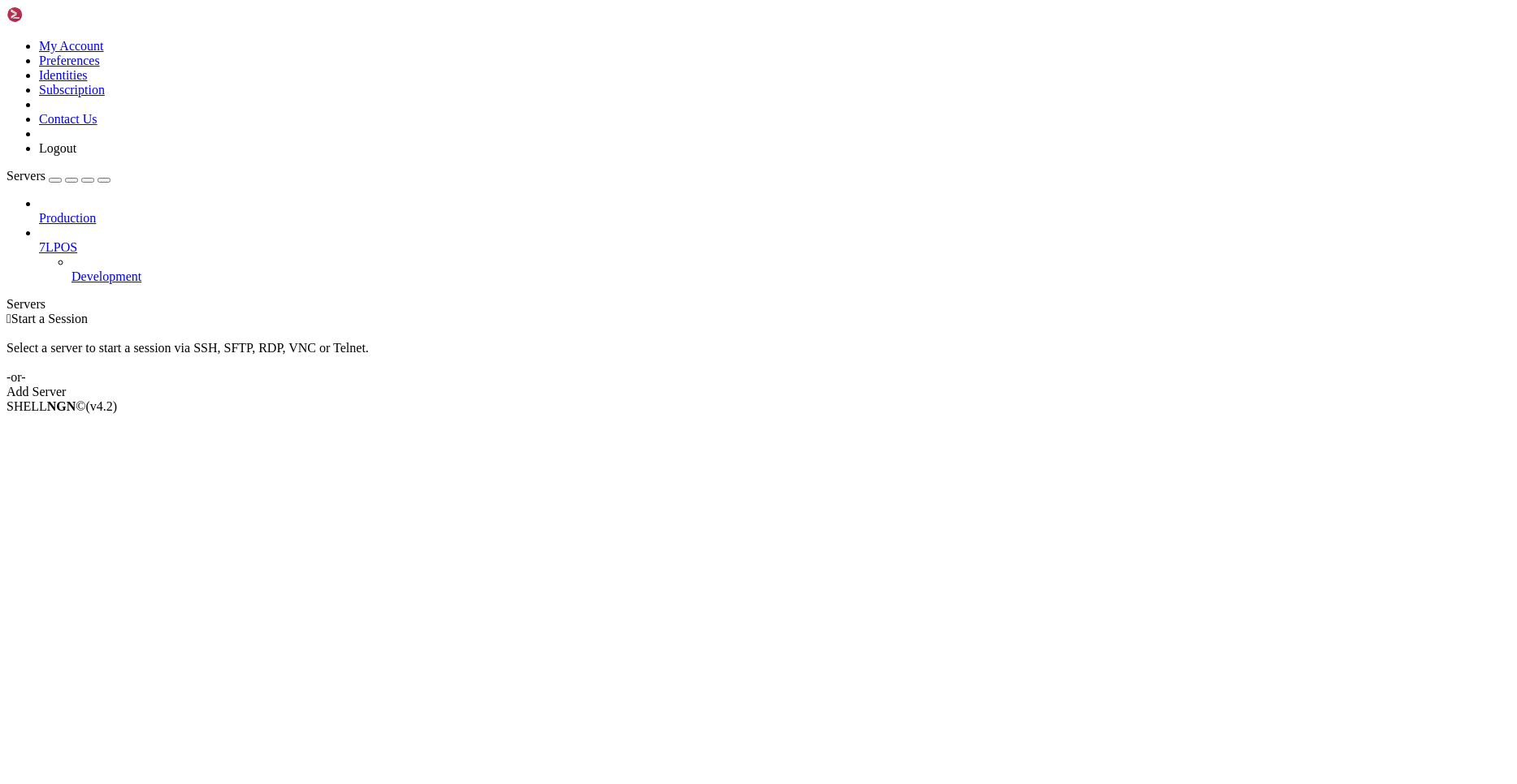
click at [39, 240] on icon at bounding box center [39, 240] width 0 height 0
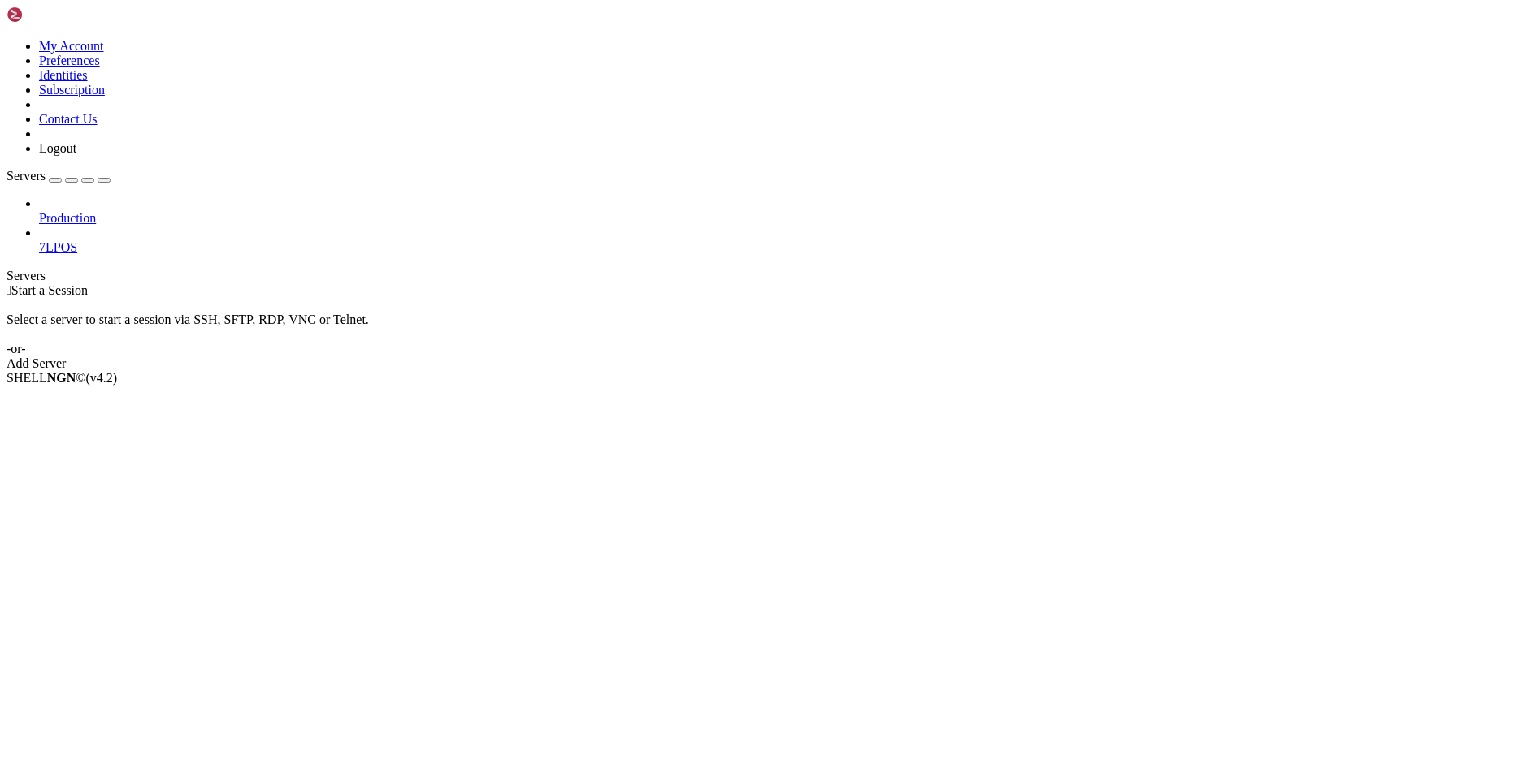
click at [176, 211] on link "Production" at bounding box center [774, 218] width 1471 height 14
click at [144, 206] on div "Production 7LPOS" at bounding box center [758, 225] width 1503 height 58
click at [85, 17] on img at bounding box center [53, 14] width 93 height 16
